Goal: Navigation & Orientation: Find specific page/section

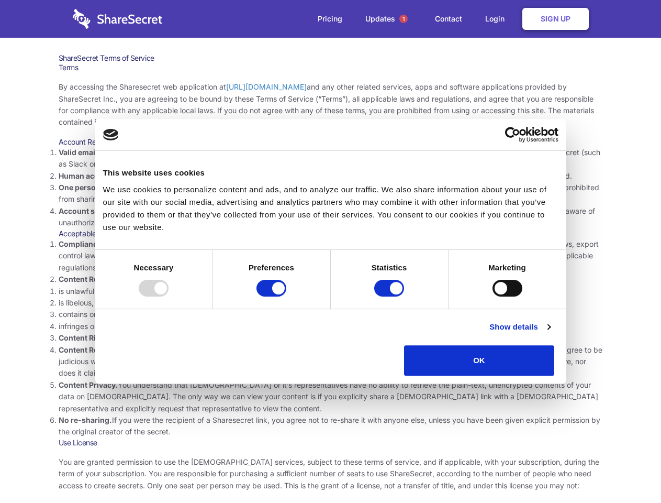
click at [330, 251] on li "Compliance with local laws and regulations. Your use of the Sharesecret must no…" at bounding box center [331, 255] width 545 height 35
click at [169, 296] on div at bounding box center [154, 288] width 30 height 17
click at [286, 296] on input "Preferences" at bounding box center [272, 288] width 30 height 17
checkbox input "false"
click at [391, 296] on input "Statistics" at bounding box center [389, 288] width 30 height 17
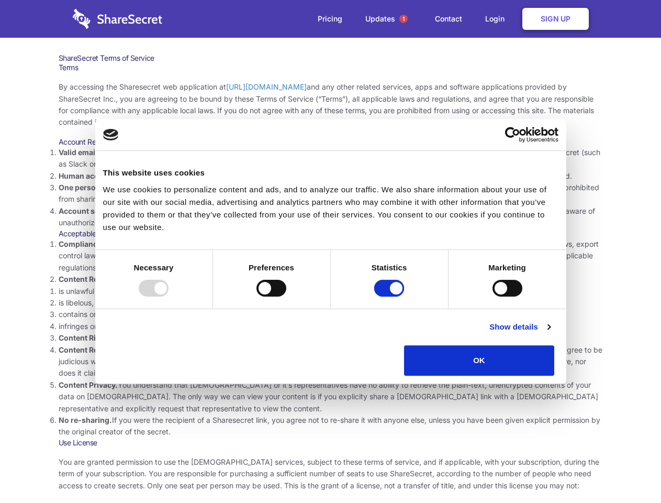
checkbox input "false"
click at [493, 296] on input "Marketing" at bounding box center [508, 288] width 30 height 17
checkbox input "true"
click at [550, 333] on link "Show details" at bounding box center [520, 326] width 61 height 13
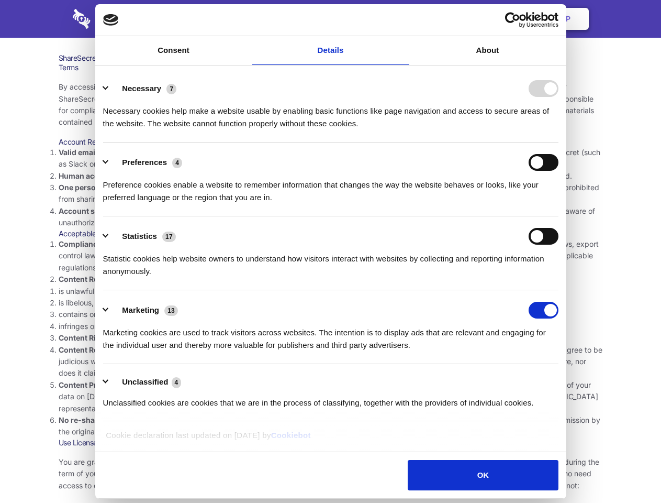
click at [559, 290] on li "Statistics 17 Statistic cookies help website owners to understand how visitors …" at bounding box center [331, 253] width 456 height 74
click at [403, 19] on span "1" at bounding box center [404, 19] width 8 height 8
